Goal: Task Accomplishment & Management: Manage account settings

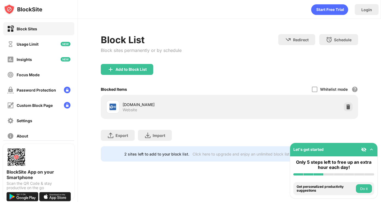
click at [340, 109] on div "voz.vn Website" at bounding box center [229, 106] width 251 height 17
click at [352, 109] on div at bounding box center [348, 106] width 9 height 9
